Goal: Check status: Check status

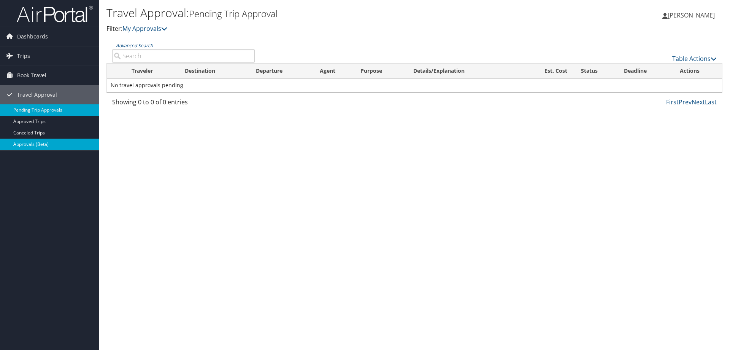
click at [52, 145] on link "Approvals (Beta)" at bounding box center [49, 143] width 99 height 11
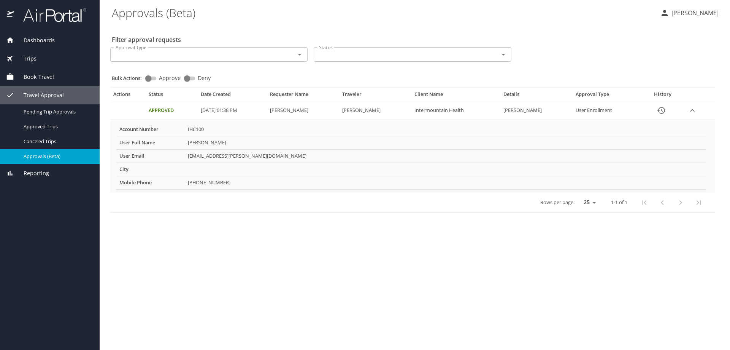
click at [591, 113] on Enrollment "User Enrollment" at bounding box center [607, 110] width 69 height 19
click at [164, 109] on td "Approved" at bounding box center [172, 110] width 52 height 19
click at [31, 59] on span "Trips" at bounding box center [25, 58] width 22 height 8
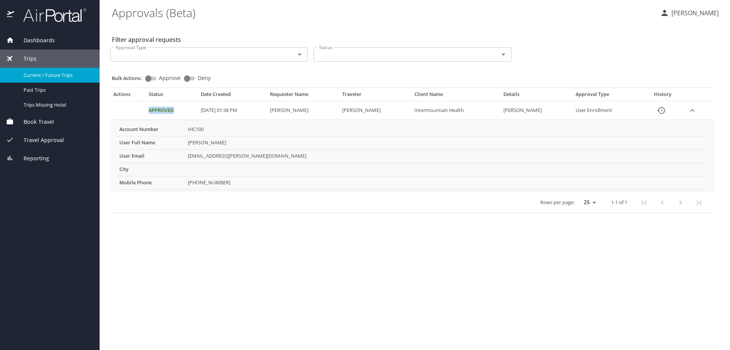
click at [49, 73] on span "Current / Future Trips" at bounding box center [57, 75] width 67 height 7
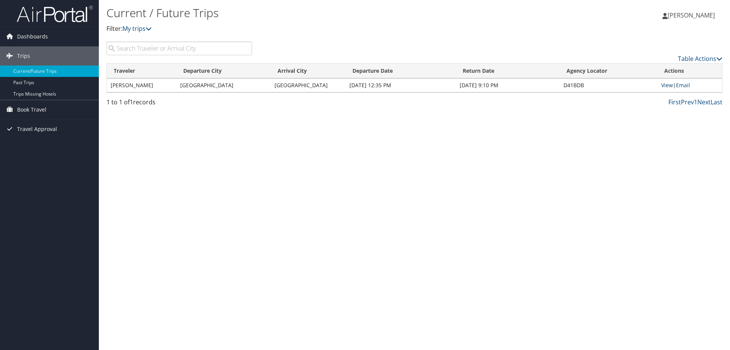
click at [666, 84] on link "View" at bounding box center [667, 84] width 12 height 7
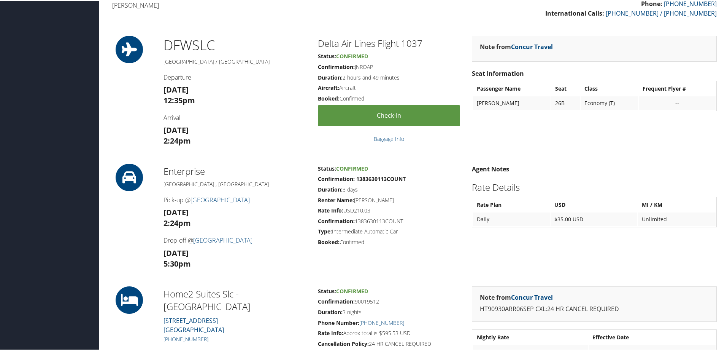
scroll to position [266, 0]
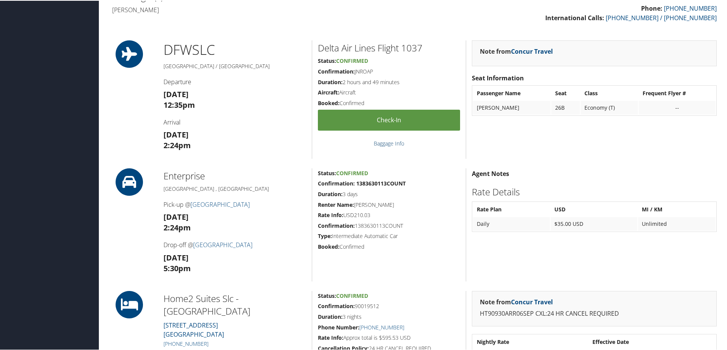
click at [392, 140] on link "Baggage Info" at bounding box center [389, 142] width 30 height 7
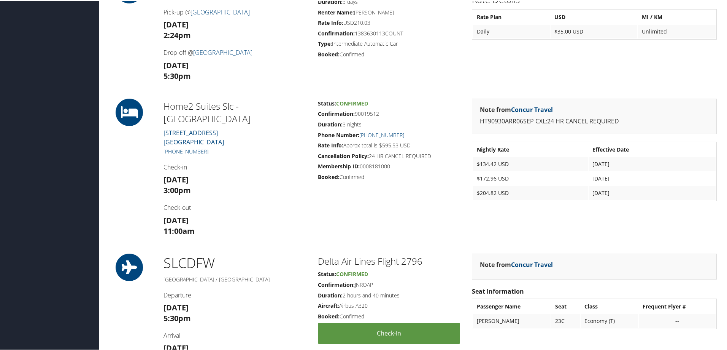
scroll to position [494, 0]
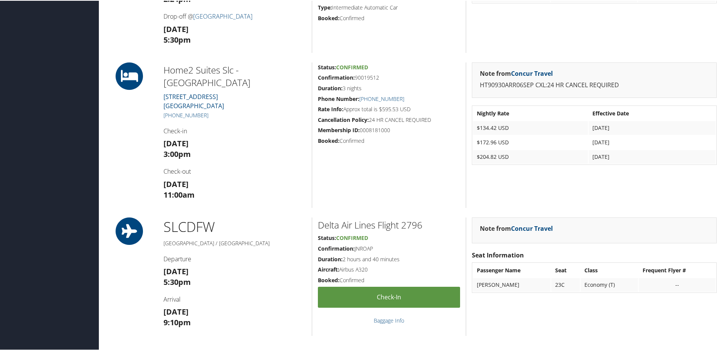
click at [600, 82] on p "HT90930ARR06SEP CXL:24 HR CANCEL REQUIRED" at bounding box center [594, 84] width 229 height 10
drag, startPoint x: 648, startPoint y: 82, endPoint x: 474, endPoint y: 87, distance: 175.1
click at [474, 87] on div "Note from Concur Travel HT90930ARR06SEP CXL:24 HR CANCEL REQUIRED" at bounding box center [594, 80] width 245 height 36
click at [542, 92] on div "Note from Concur Travel HT90930ARR06SEP CXL:24 HR CANCEL REQUIRED" at bounding box center [594, 80] width 245 height 36
click at [547, 86] on p "HT90930ARR06SEP CXL:24 HR CANCEL REQUIRED" at bounding box center [594, 84] width 229 height 10
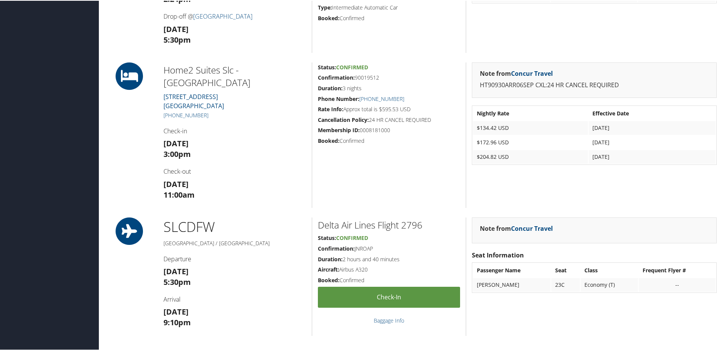
click at [548, 86] on p "HT90930ARR06SEP CXL:24 HR CANCEL REQUIRED" at bounding box center [594, 84] width 229 height 10
click at [246, 183] on h3 "[DATE] 11:00am" at bounding box center [235, 188] width 143 height 21
click at [369, 76] on h5 "Confirmation: 90019512" at bounding box center [389, 77] width 142 height 8
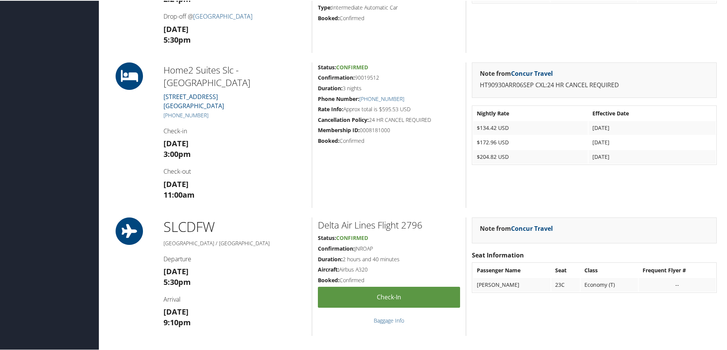
click at [369, 76] on h5 "Confirmation: 90019512" at bounding box center [389, 77] width 142 height 8
click at [401, 156] on div "Status: Confirmed Confirmation: 90019512 Duration: 3 nights Phone Number: [PHON…" at bounding box center [389, 134] width 154 height 145
